Goal: Information Seeking & Learning: Find specific fact

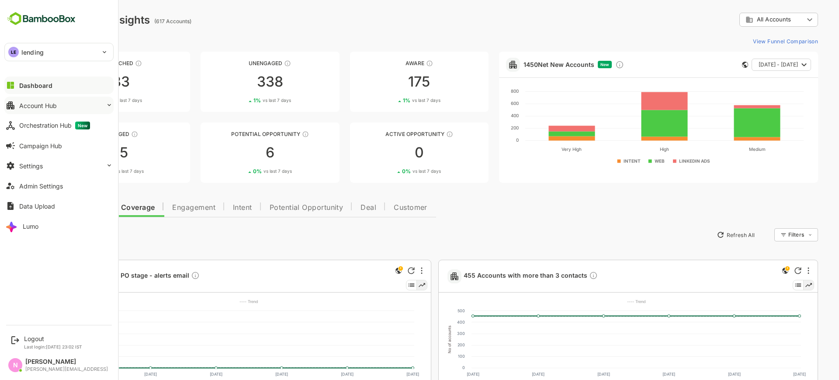
click at [23, 97] on button "Account Hub" at bounding box center [58, 105] width 109 height 17
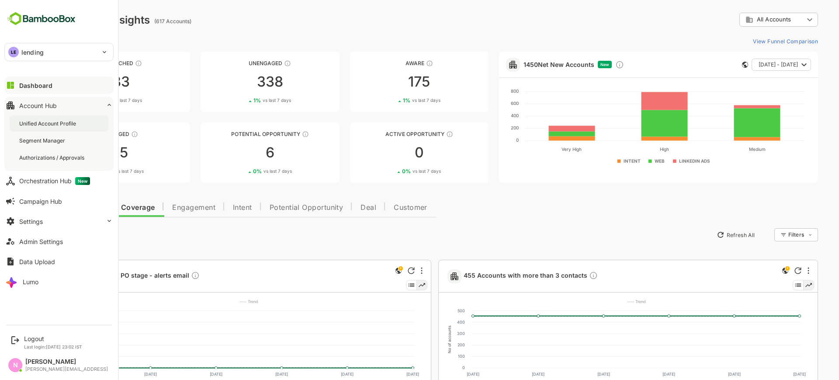
click at [41, 120] on div "Unified Account Profile" at bounding box center [48, 123] width 59 height 7
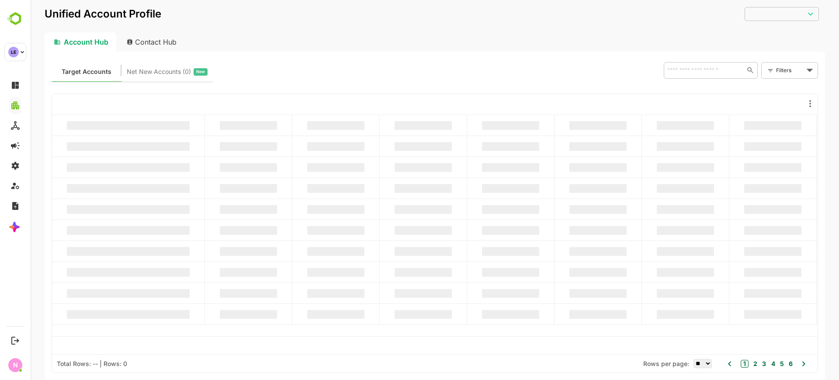
type input "**********"
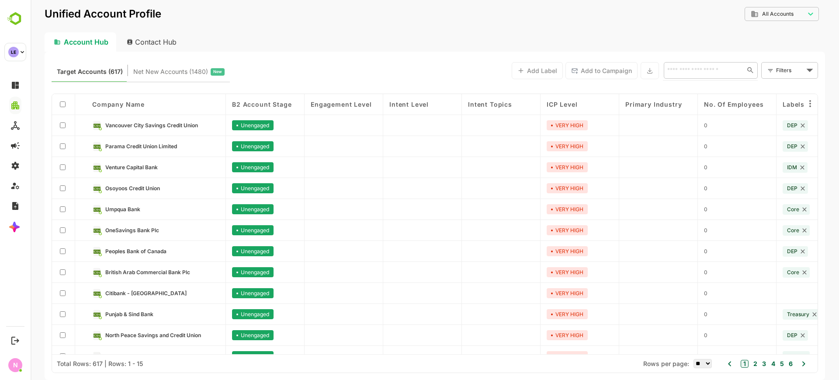
click at [710, 75] on input "text" at bounding box center [703, 70] width 76 height 10
type input "***"
click at [716, 105] on li "Ahli United Bank" at bounding box center [710, 105] width 90 height 14
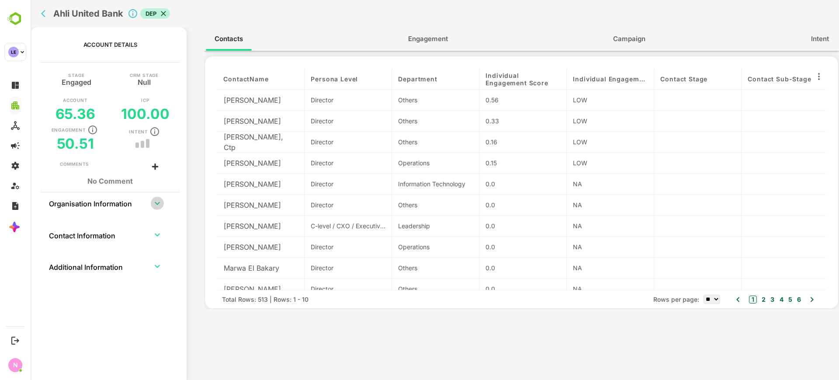
click at [154, 199] on icon "expand row" at bounding box center [157, 203] width 10 height 10
click at [159, 203] on icon "expand row" at bounding box center [157, 203] width 10 height 10
click at [159, 203] on icon "expand row" at bounding box center [157, 203] width 5 height 3
click at [40, 12] on button "back" at bounding box center [45, 13] width 13 height 13
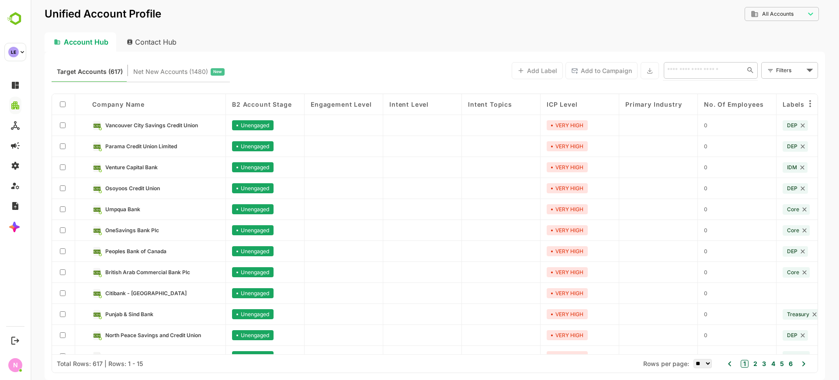
click at [699, 71] on input "text" at bounding box center [703, 70] width 76 height 10
type input "****"
click at [679, 116] on li "Ahli United Bank ([GEOGRAPHIC_DATA]) Plc" at bounding box center [710, 131] width 90 height 33
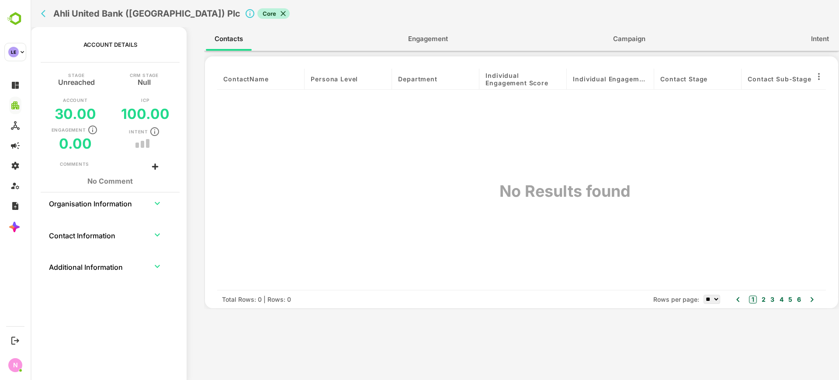
click at [156, 204] on icon "expand row" at bounding box center [157, 203] width 10 height 10
drag, startPoint x: 137, startPoint y: 245, endPoint x: 59, endPoint y: 245, distance: 78.3
click at [59, 245] on th "Website URL [DOMAIN_NAME]" at bounding box center [110, 245] width 103 height 19
drag, startPoint x: 135, startPoint y: 247, endPoint x: 60, endPoint y: 247, distance: 74.8
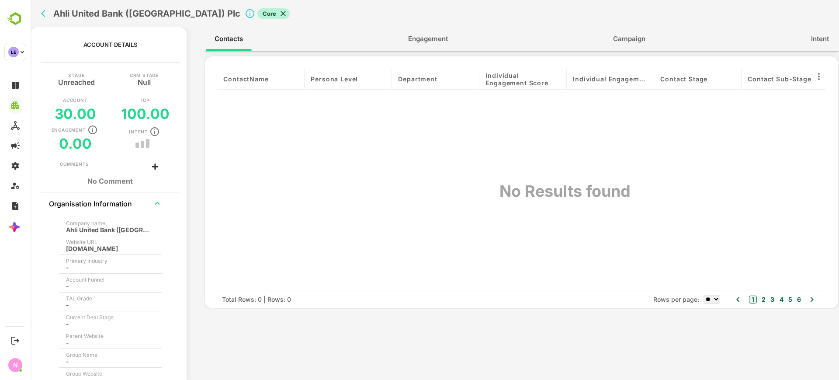
click at [60, 247] on th "Website URL [DOMAIN_NAME]" at bounding box center [110, 245] width 103 height 19
copy div "[DOMAIN_NAME]"
